Goal: Task Accomplishment & Management: Manage account settings

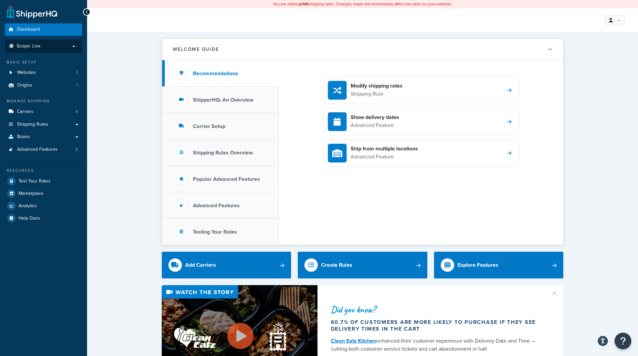
click at [73, 48] on p "Scope: Live" at bounding box center [43, 47] width 71 height 6
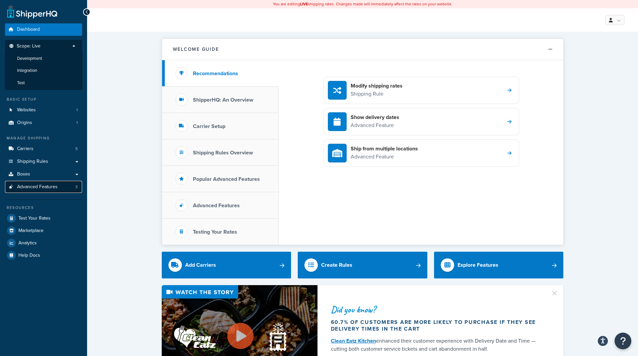
click at [53, 188] on span "Advanced Features" at bounding box center [37, 187] width 41 height 6
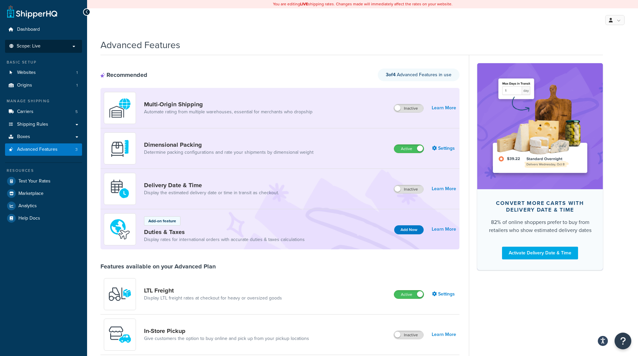
click at [58, 47] on p "Scope: Live" at bounding box center [43, 47] width 71 height 6
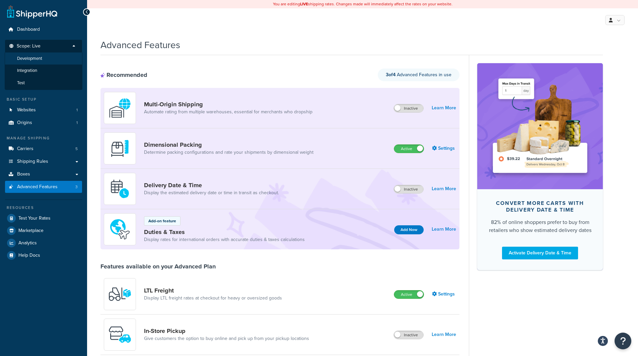
click at [39, 60] on span "Development" at bounding box center [29, 59] width 25 height 6
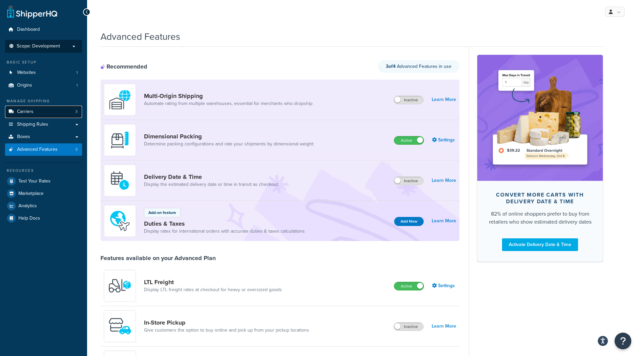
click at [59, 112] on link "Carriers 3" at bounding box center [43, 112] width 77 height 12
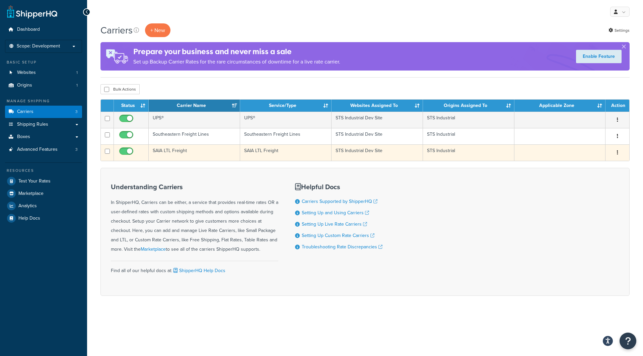
click at [618, 153] on button "button" at bounding box center [617, 153] width 9 height 11
click at [591, 165] on link "Edit" at bounding box center [589, 166] width 53 height 14
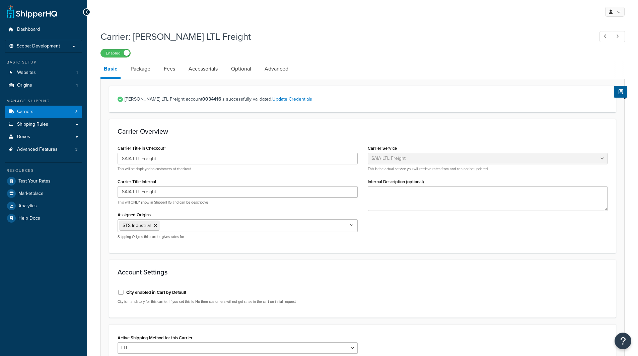
select select "saiaFreight"
click at [140, 73] on link "Package" at bounding box center [140, 69] width 26 height 16
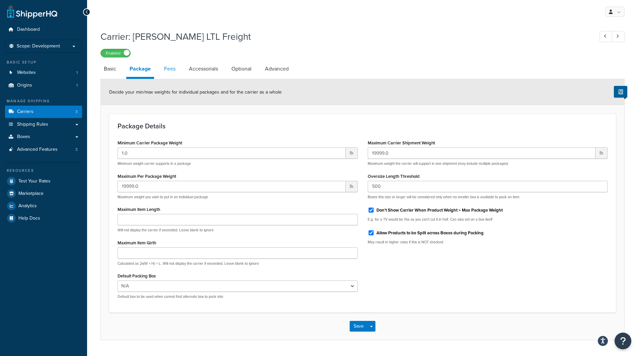
click at [171, 73] on link "Fees" at bounding box center [170, 69] width 18 height 16
select select "AFTER"
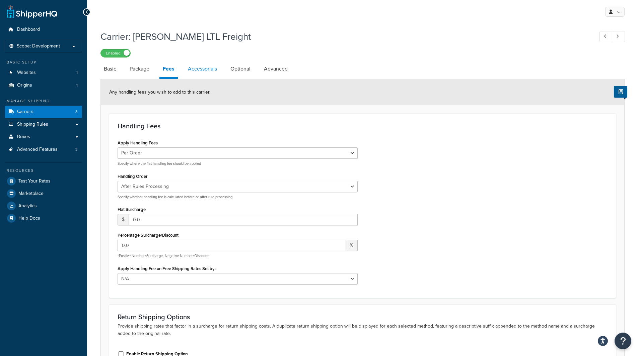
click at [204, 72] on link "Accessorials" at bounding box center [202, 69] width 36 height 16
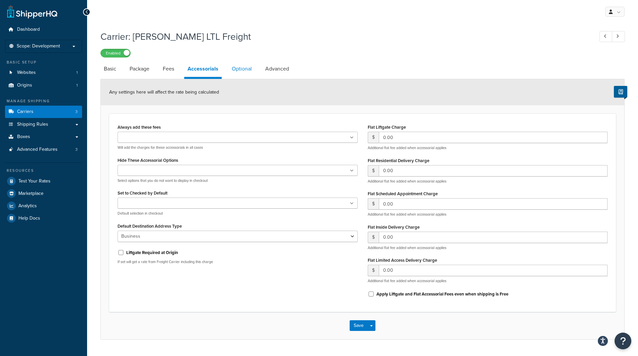
click at [242, 68] on link "Optional" at bounding box center [241, 69] width 27 height 16
select select "55"
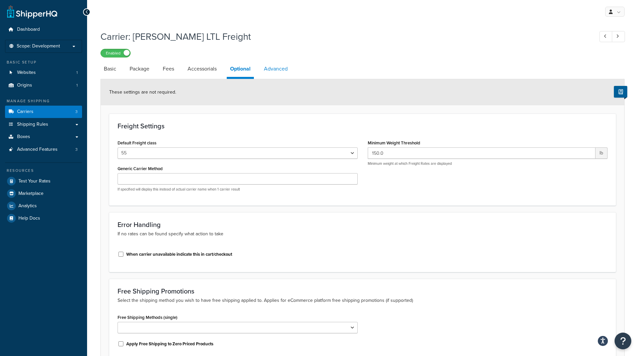
click at [270, 68] on link "Advanced" at bounding box center [275, 69] width 30 height 16
select select "false"
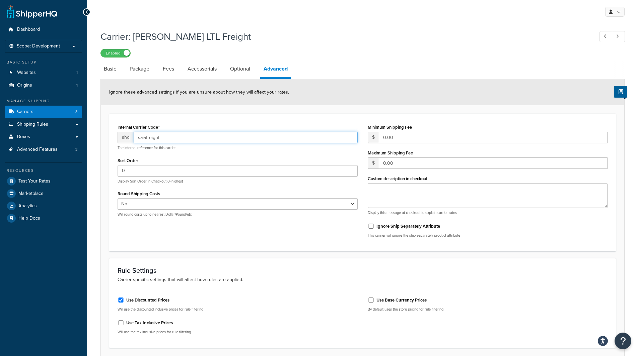
drag, startPoint x: 169, startPoint y: 142, endPoint x: 137, endPoint y: 143, distance: 32.5
click at [137, 143] on input "saiafreight" at bounding box center [246, 137] width 224 height 11
click at [40, 112] on link "Carriers 3" at bounding box center [43, 112] width 77 height 12
